Goal: Task Accomplishment & Management: Manage account settings

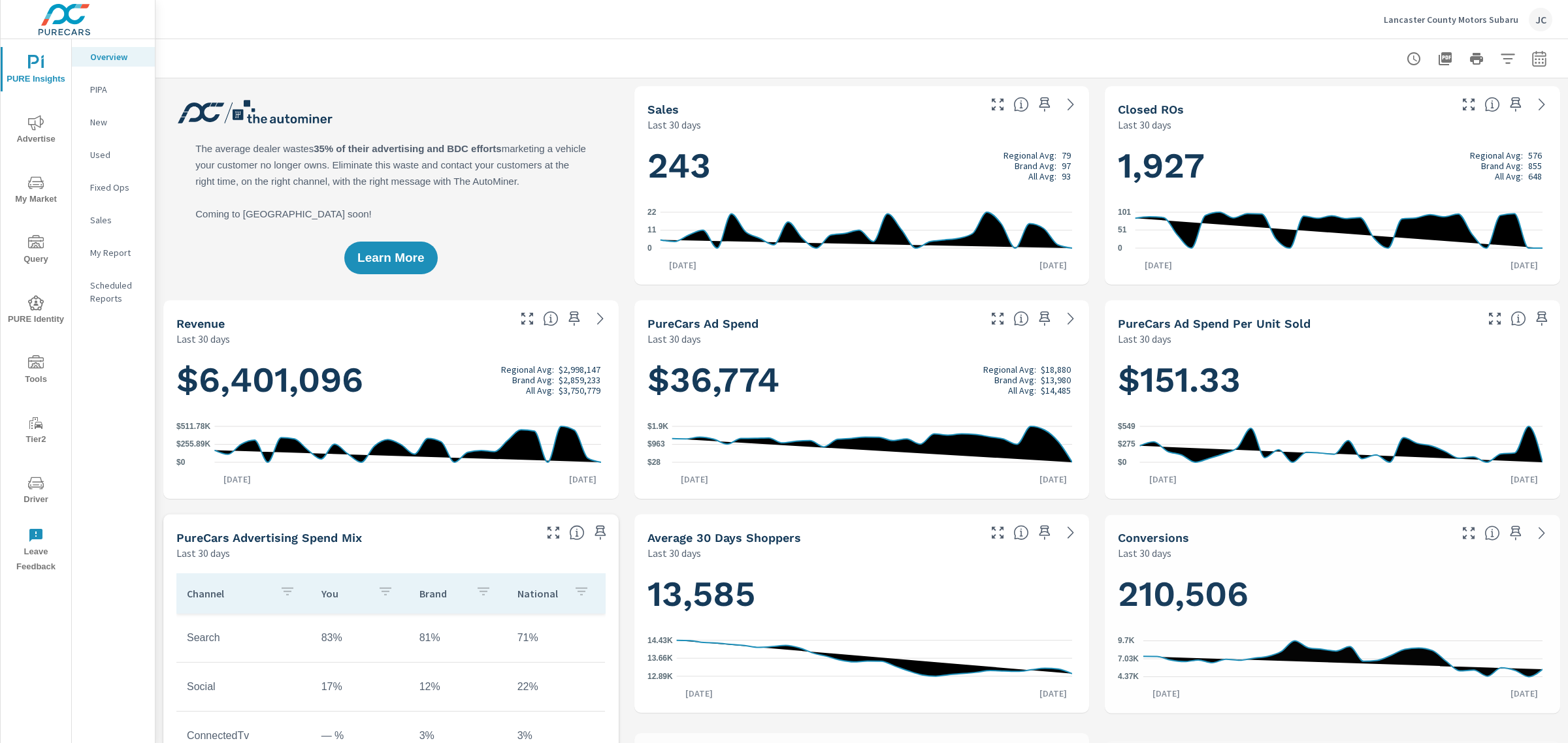
scroll to position [539, 0]
click at [1444, 21] on p "Lancaster County Motors Subaru" at bounding box center [1451, 19] width 134 height 12
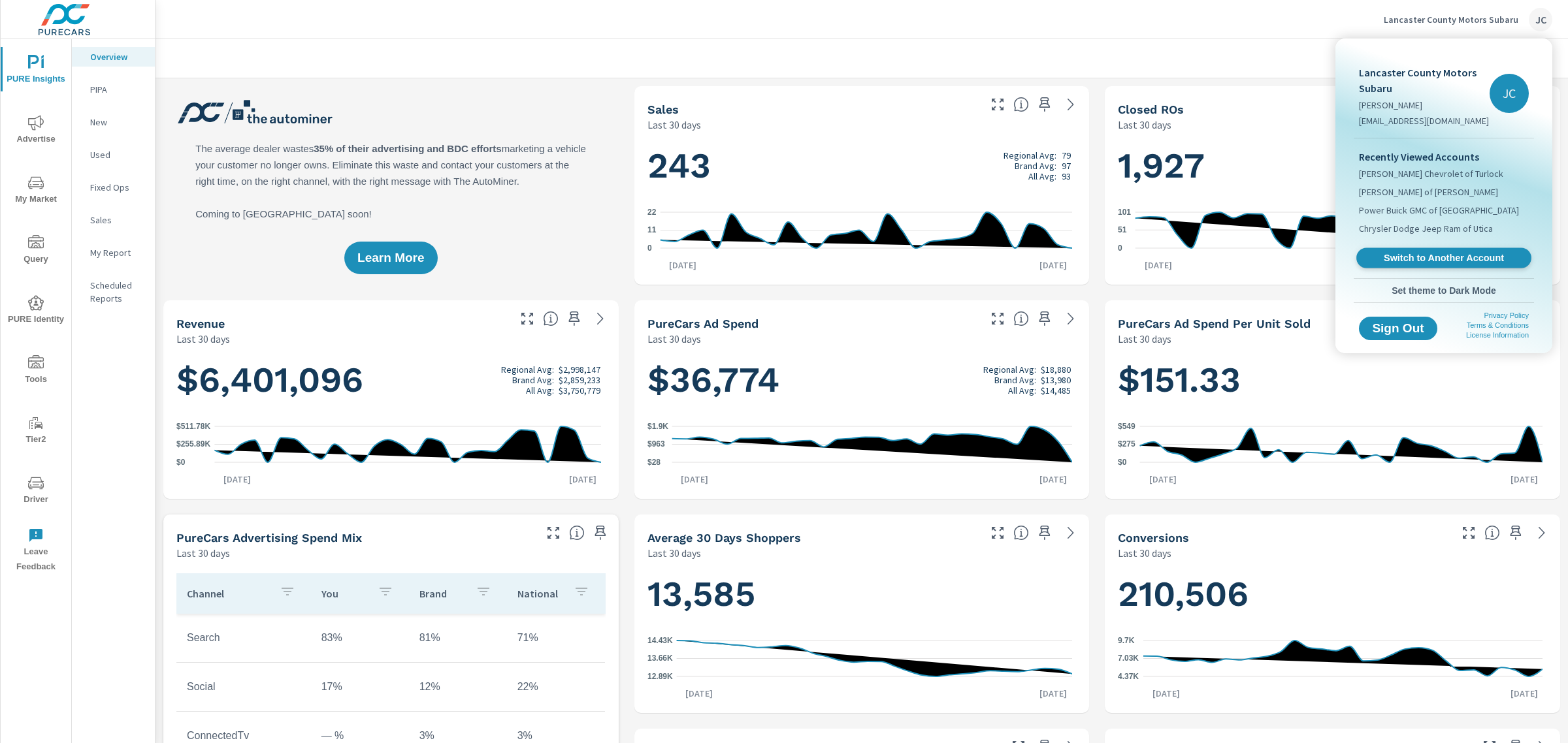
click at [1458, 259] on span "Switch to Another Account" at bounding box center [1443, 258] width 160 height 12
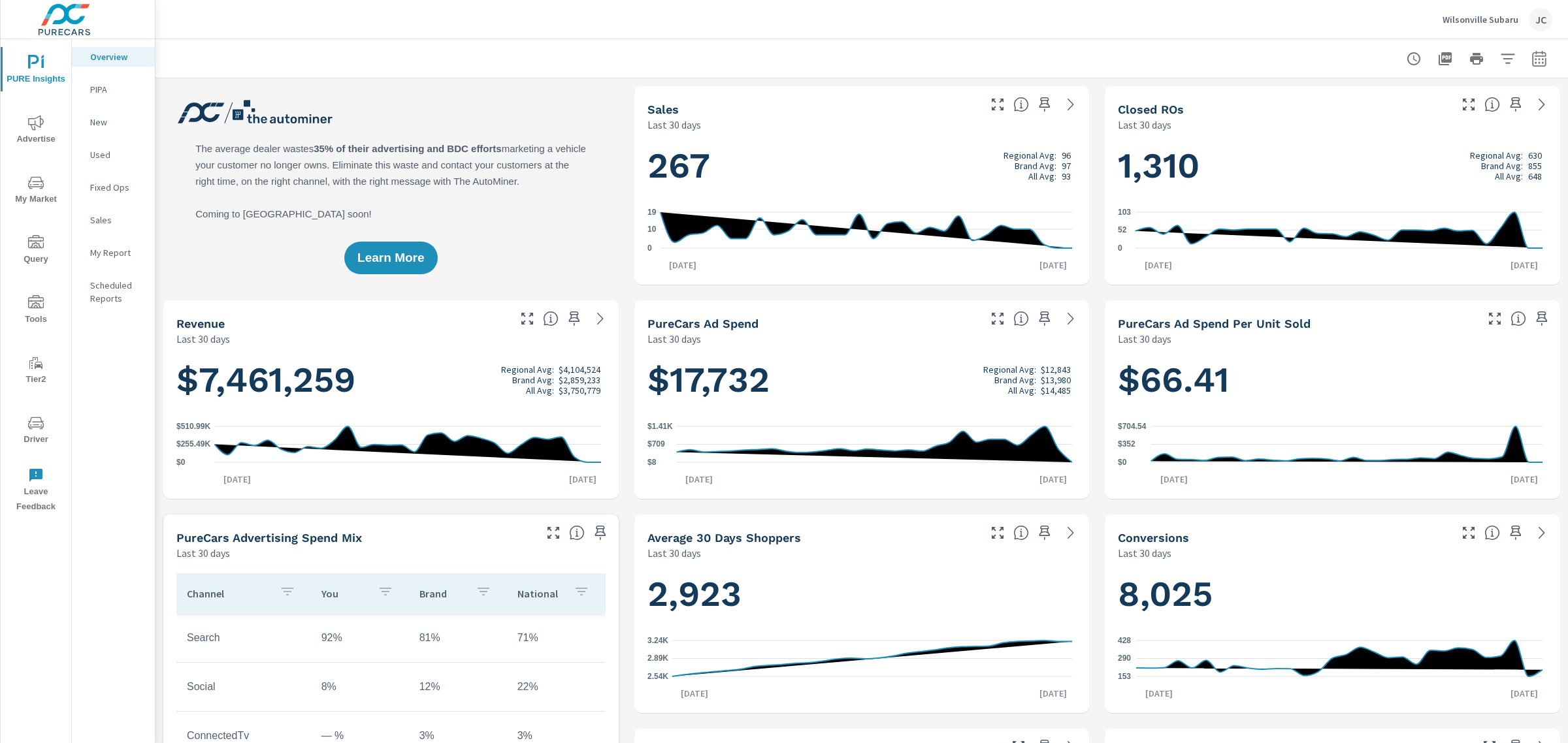
click at [36, 434] on span "Driver" at bounding box center [36, 431] width 63 height 32
